Goal: Task Accomplishment & Management: Manage account settings

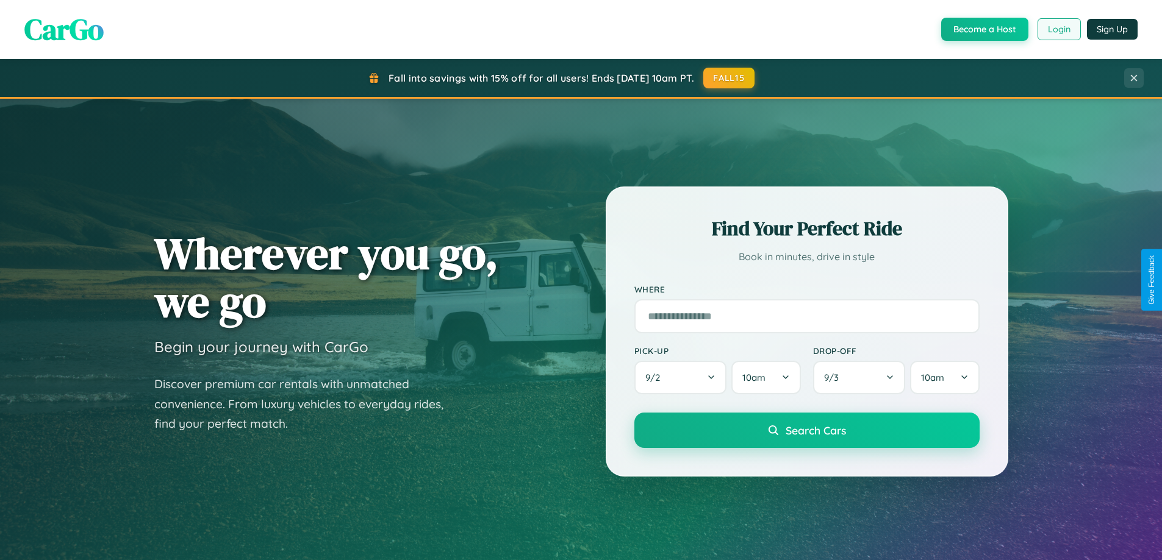
click at [1058, 29] on button "Login" at bounding box center [1058, 29] width 43 height 22
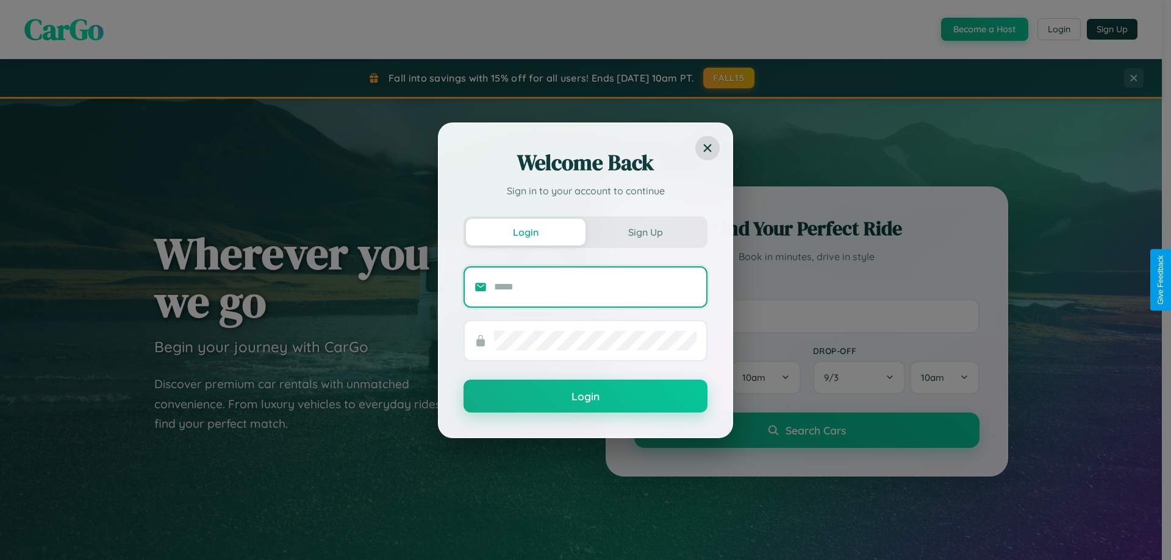
click at [595, 287] on input "text" at bounding box center [595, 287] width 202 height 20
type input "**********"
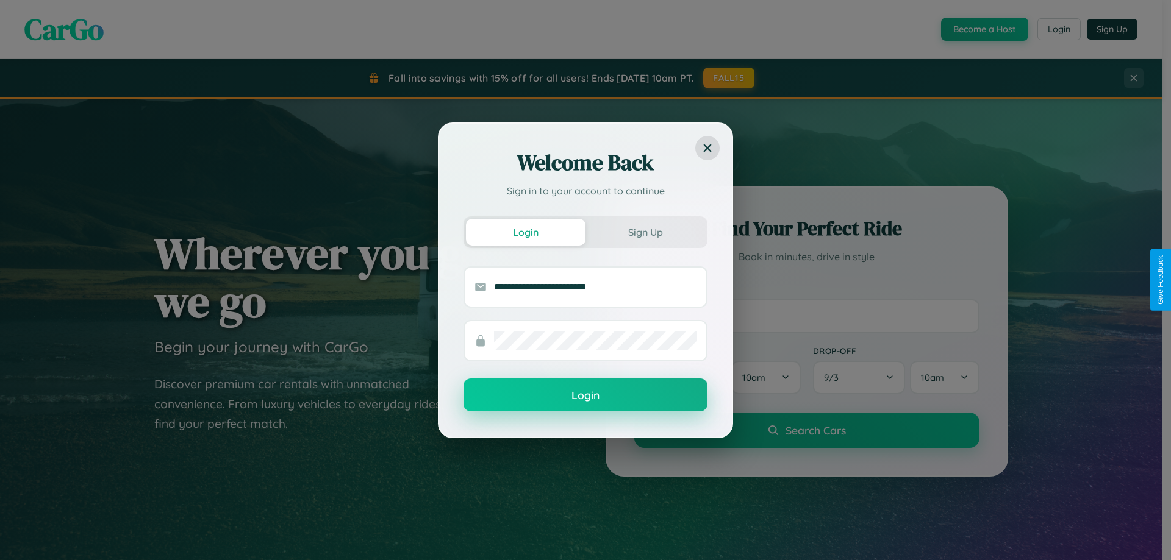
click at [585, 396] on button "Login" at bounding box center [585, 395] width 244 height 33
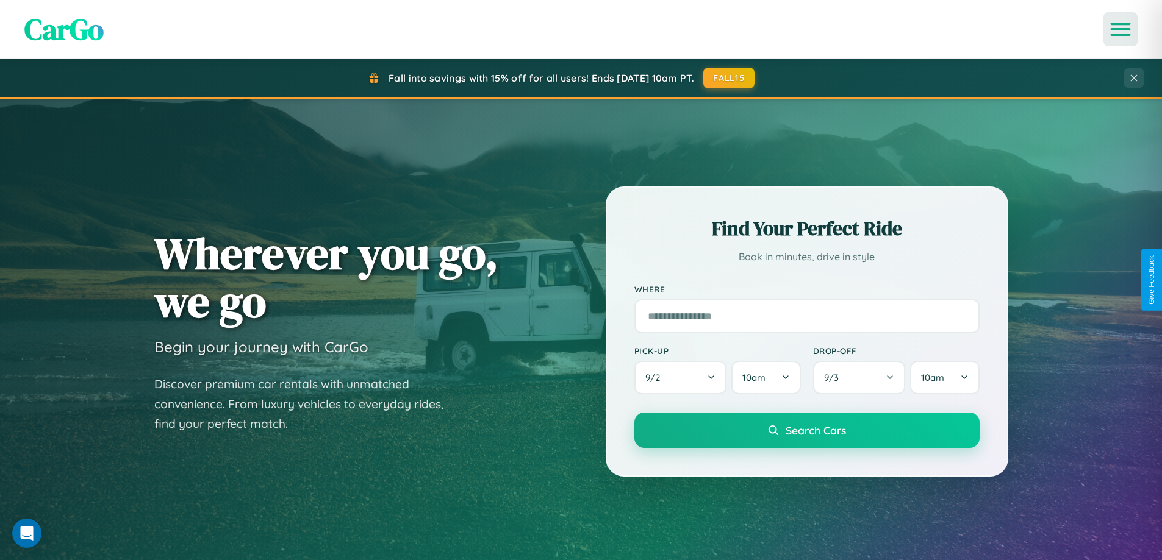
click at [1120, 29] on icon "Open menu" at bounding box center [1121, 29] width 18 height 11
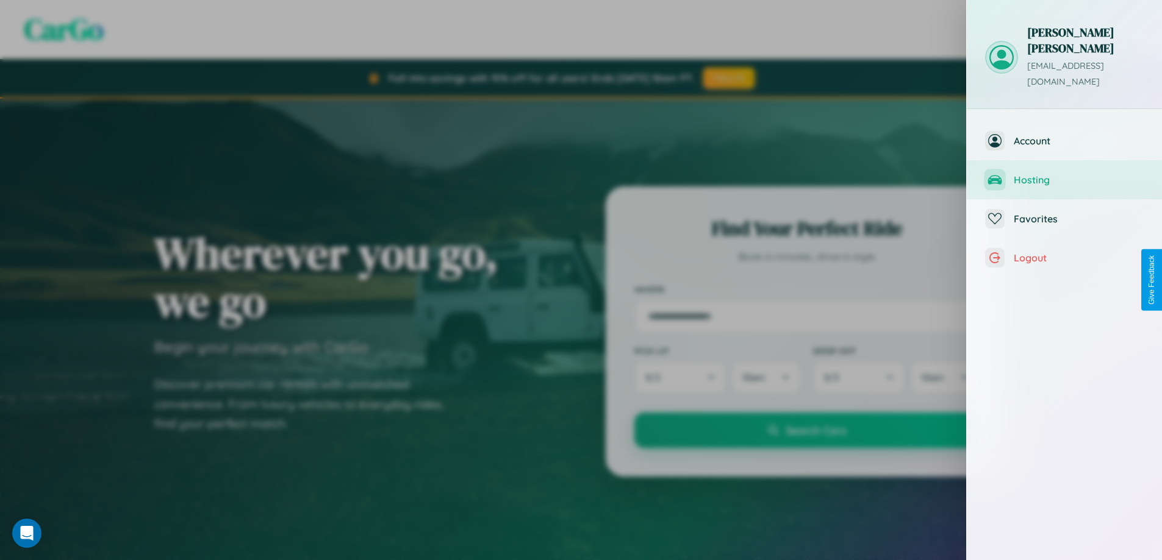
click at [1064, 174] on span "Hosting" at bounding box center [1079, 180] width 130 height 12
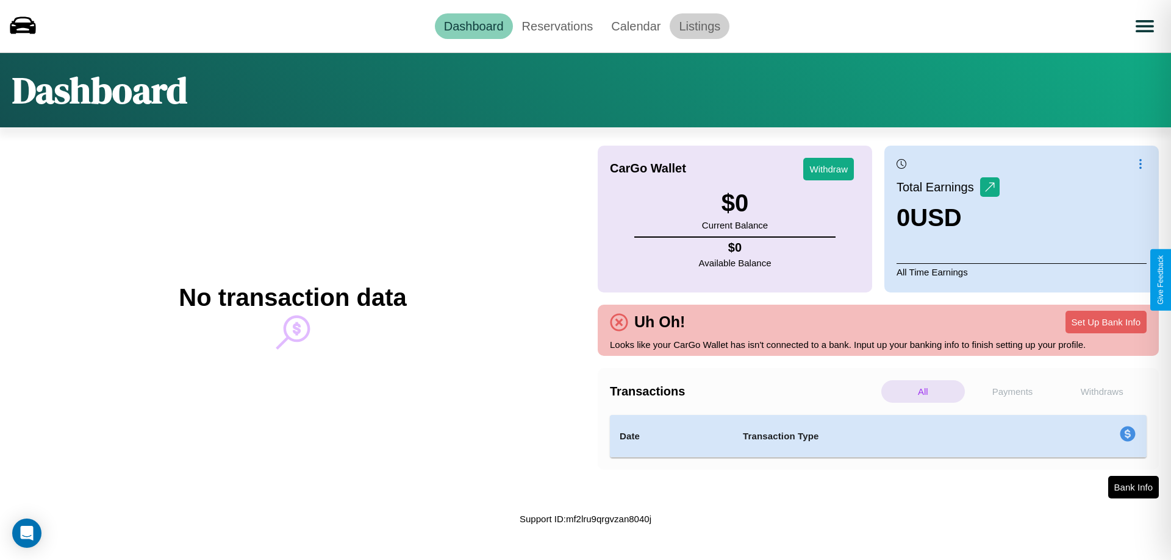
click at [699, 26] on link "Listings" at bounding box center [700, 26] width 60 height 26
